Goal: Find specific page/section: Find specific page/section

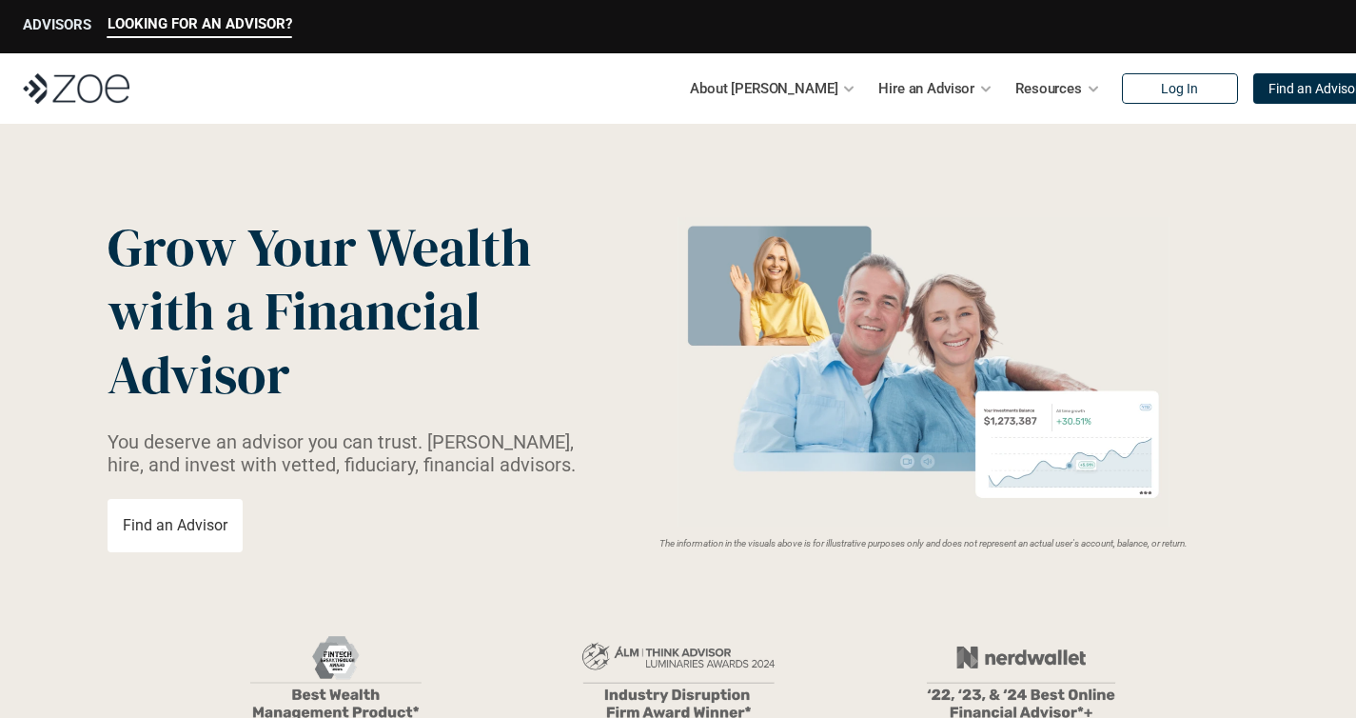
click at [85, 18] on p "ADVISORS" at bounding box center [57, 24] width 69 height 17
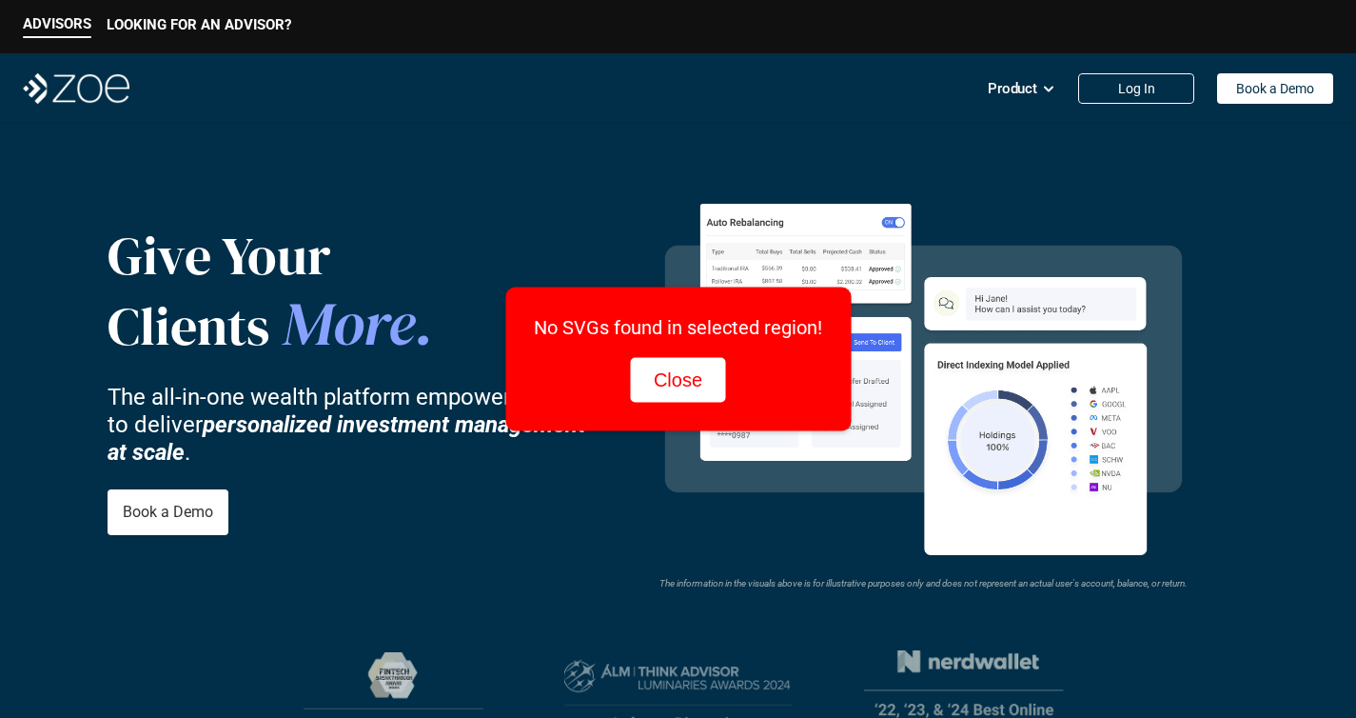
click at [689, 380] on button "Close" at bounding box center [678, 380] width 94 height 45
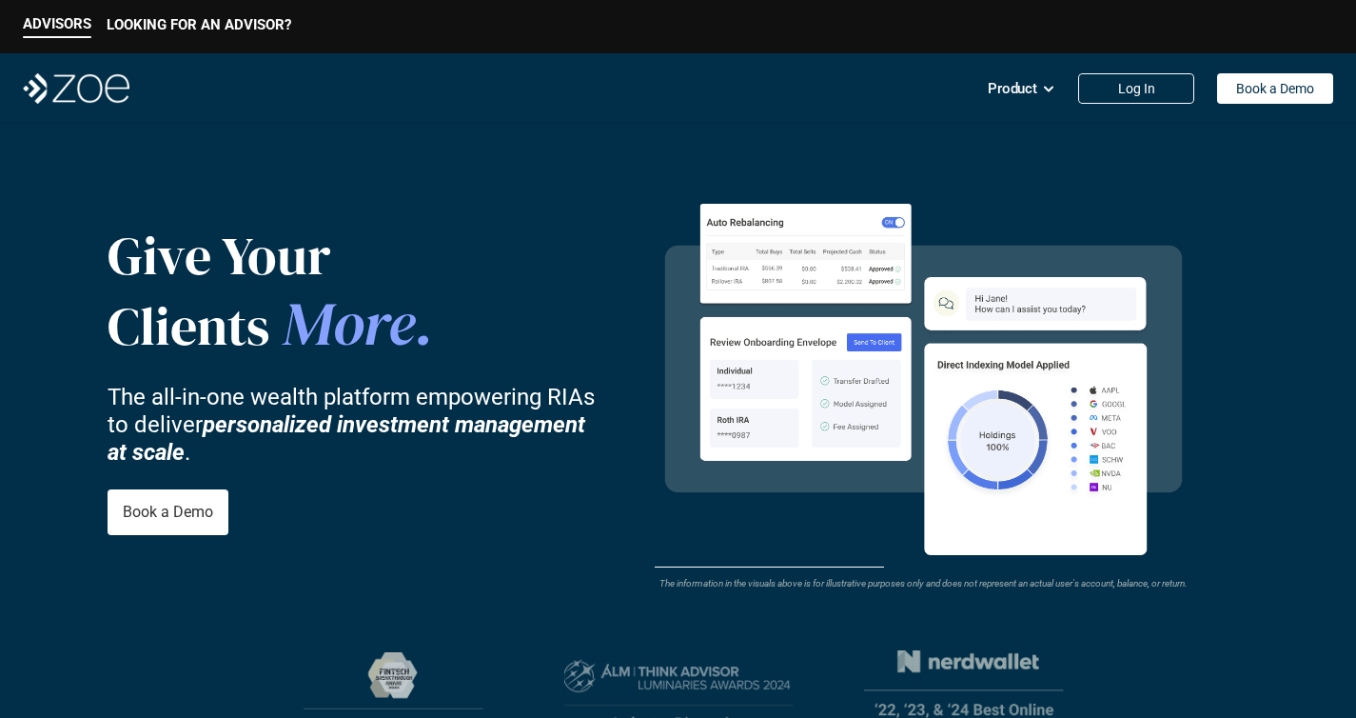
click at [10, 58] on nav "Product Log In Book a Demo" at bounding box center [678, 88] width 1356 height 70
